Goal: Information Seeking & Learning: Learn about a topic

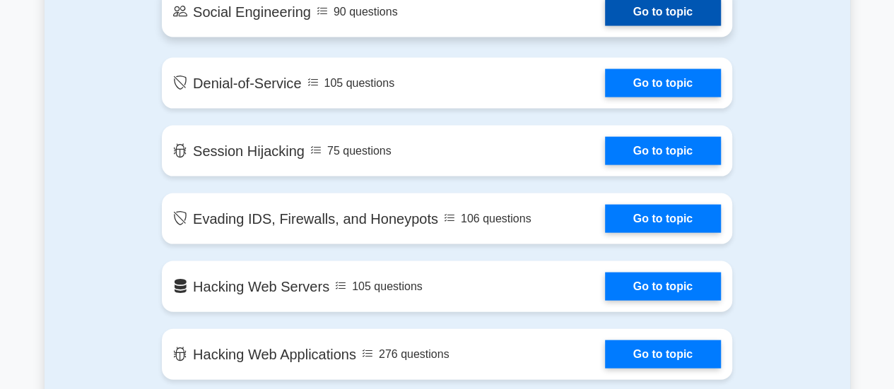
scroll to position [1484, 0]
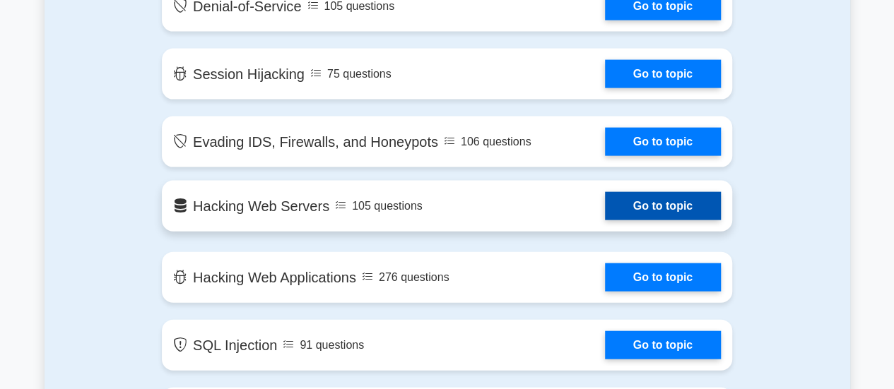
click at [605, 211] on link "Go to topic" at bounding box center [663, 206] width 116 height 28
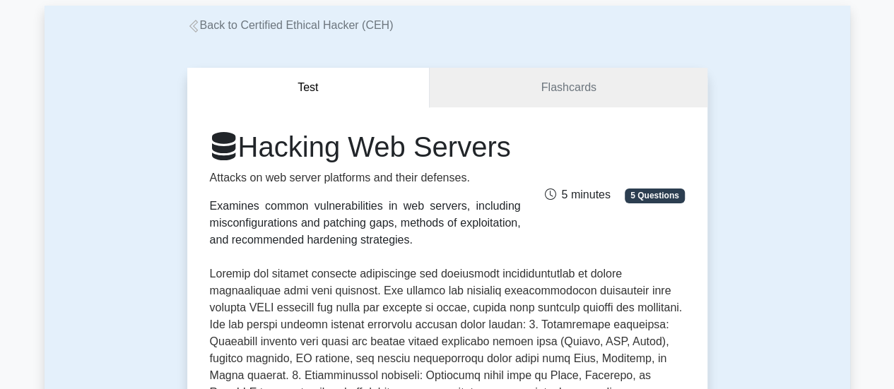
scroll to position [71, 0]
click at [522, 99] on link "Flashcards" at bounding box center [568, 87] width 277 height 40
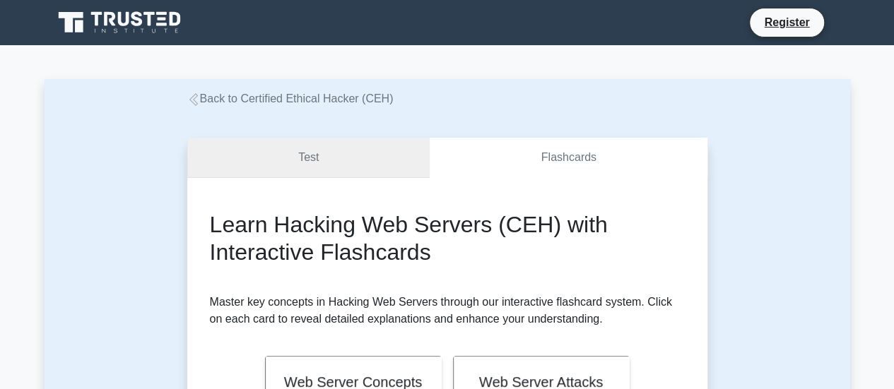
click at [327, 169] on link "Test" at bounding box center [308, 158] width 243 height 40
